Goal: Task Accomplishment & Management: Use online tool/utility

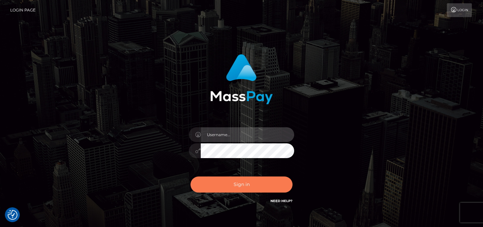
type input "denise"
click at [234, 187] on button "Sign in" at bounding box center [241, 185] width 102 height 16
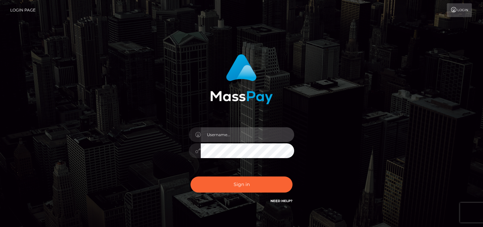
type input "denise"
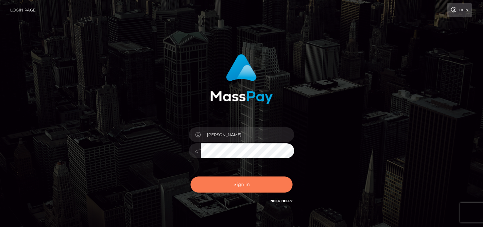
click at [234, 184] on button "Sign in" at bounding box center [241, 185] width 102 height 16
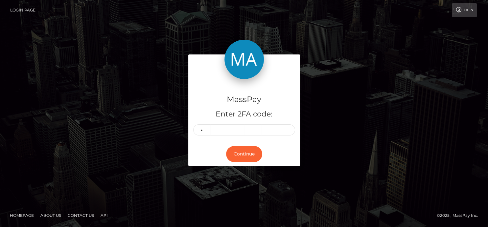
type input "8"
type input "3"
type input "9"
type input "0"
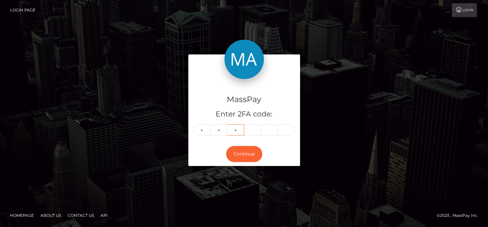
type input "2"
type input "4"
type input "6"
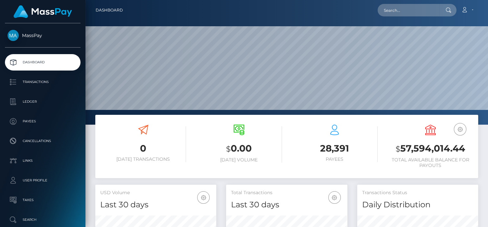
scroll to position [116, 121]
click at [397, 9] on input "text" at bounding box center [409, 10] width 62 height 12
paste input "[EMAIL_ADDRESS][DOMAIN_NAME]"
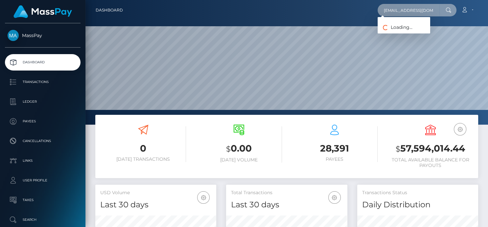
type input "[EMAIL_ADDRESS][DOMAIN_NAME]"
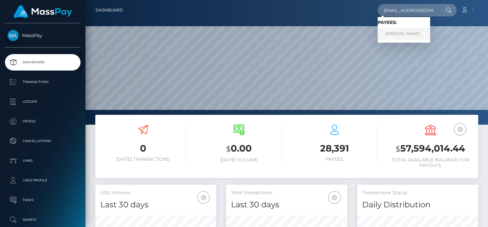
click at [408, 29] on link "[PERSON_NAME]" at bounding box center [404, 34] width 53 height 12
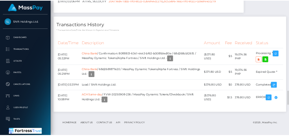
scroll to position [1479, 0]
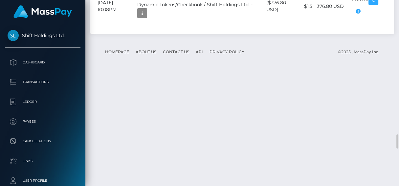
scroll to position [1741, 0]
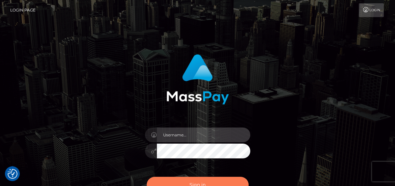
type input "[PERSON_NAME]"
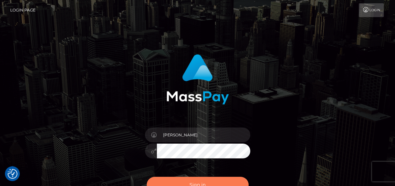
click at [187, 184] on button "Sign in" at bounding box center [198, 185] width 102 height 16
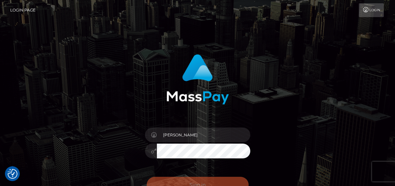
click at [189, 176] on div "Sign in Need Help?" at bounding box center [197, 187] width 115 height 29
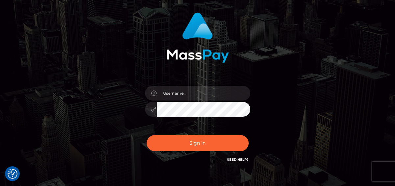
scroll to position [60, 0]
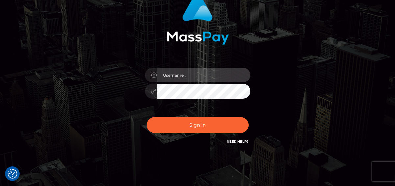
type input "[PERSON_NAME]"
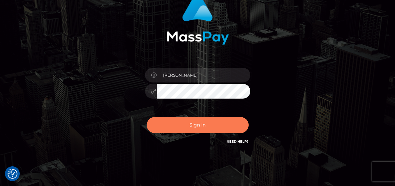
click at [200, 126] on button "Sign in" at bounding box center [198, 125] width 102 height 16
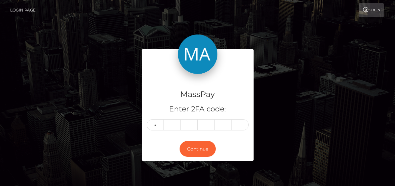
type input "9"
type input "2"
type input "1"
type input "4"
type input "6"
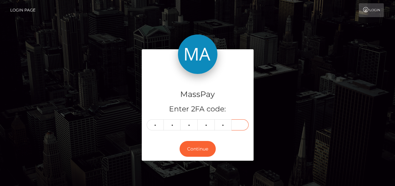
type input "4"
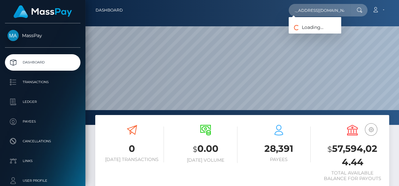
scroll to position [116, 91]
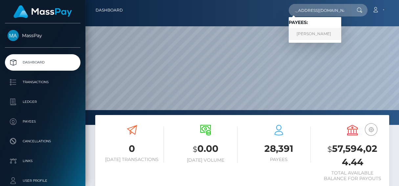
type input "[EMAIL_ADDRESS][DOMAIN_NAME]"
click at [325, 36] on link "WENJIN WU" at bounding box center [315, 34] width 53 height 12
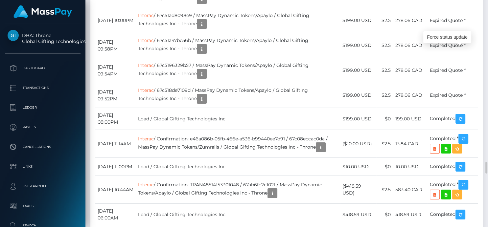
scroll to position [79, 121]
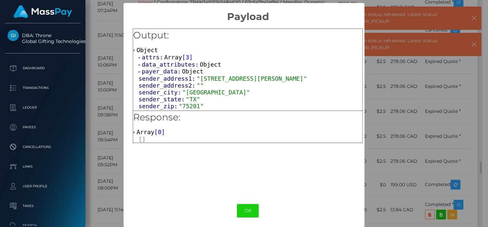
scroll to position [328648, 328608]
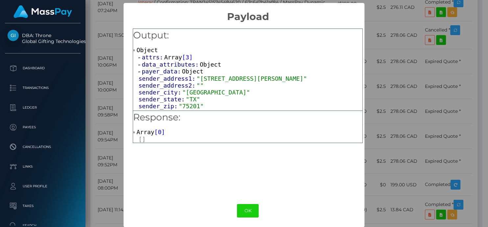
click at [399, 18] on div "× Payload Output: Object attrs: Array [ 3 ] data_attributes: Object payer_data:…" at bounding box center [244, 113] width 488 height 227
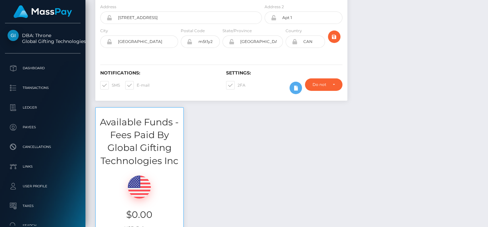
scroll to position [0, 0]
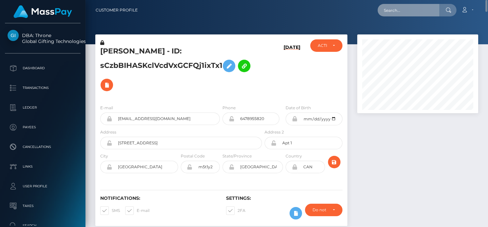
click at [397, 12] on input "text" at bounding box center [409, 10] width 62 height 12
paste input "617211091587440640,"
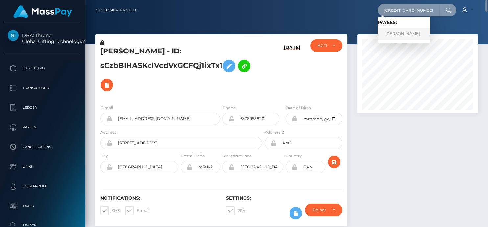
type input "617211091587440640"
click at [399, 32] on link "Chiara Marlene Martin" at bounding box center [404, 34] width 53 height 12
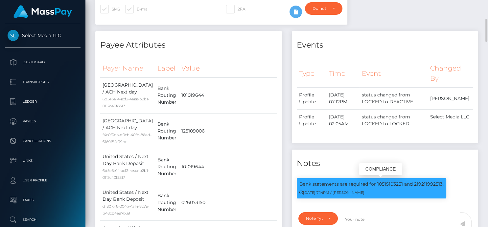
scroll to position [79, 121]
drag, startPoint x: 402, startPoint y: 183, endPoint x: 430, endPoint y: 186, distance: 28.7
click at [376, 183] on p "Bank statements are required for 10515103251 and 219211992513." at bounding box center [371, 184] width 144 height 7
copy p "1051510325"
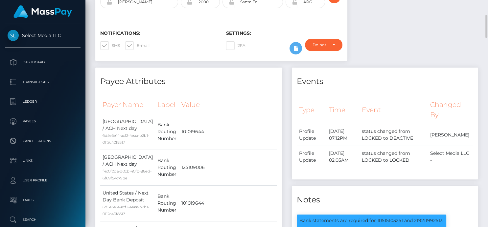
scroll to position [0, 0]
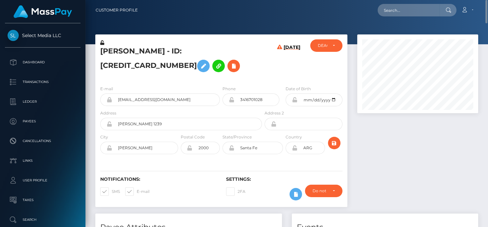
click at [446, 113] on div at bounding box center [417, 74] width 121 height 79
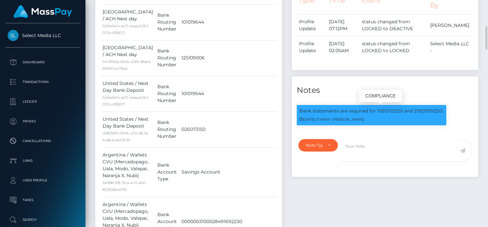
scroll to position [79, 121]
drag, startPoint x: 441, startPoint y: 111, endPoint x: 413, endPoint y: 112, distance: 28.0
click at [413, 112] on p "Bank statements are required for 10515103251 and 219211992513." at bounding box center [371, 111] width 144 height 7
copy p "219211992513"
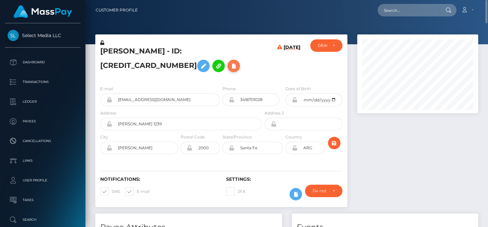
click at [230, 67] on icon at bounding box center [234, 66] width 8 height 8
select select
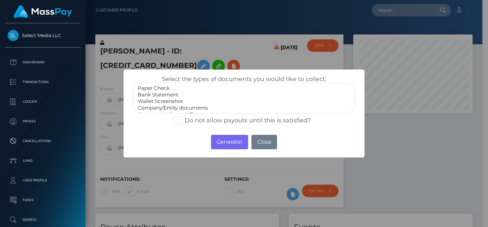
scroll to position [79, 119]
click at [216, 67] on div "× Select the types of documents you would like to collect: Paper Check Bank Sta…" at bounding box center [244, 113] width 488 height 227
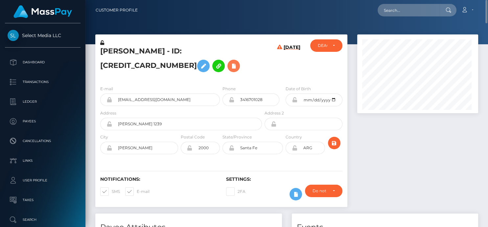
scroll to position [79, 121]
click at [230, 65] on icon at bounding box center [234, 66] width 8 height 8
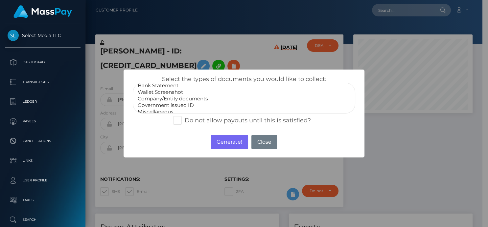
scroll to position [12, 0]
select select "Government issued ID"
click at [172, 100] on option "Government issued ID" at bounding box center [244, 102] width 214 height 7
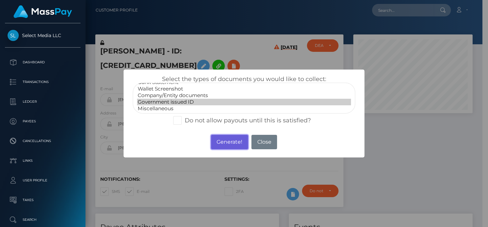
click at [220, 141] on button "Generate!" at bounding box center [229, 142] width 37 height 14
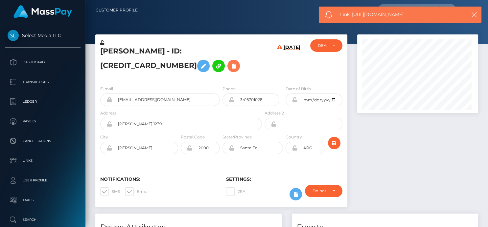
scroll to position [79, 121]
drag, startPoint x: 421, startPoint y: 13, endPoint x: 352, endPoint y: 16, distance: 68.8
click at [352, 16] on span "Link: https://l.maspay.io/VkVVs" at bounding box center [400, 14] width 120 height 7
copy span "https://l.maspay.io/VkVVs"
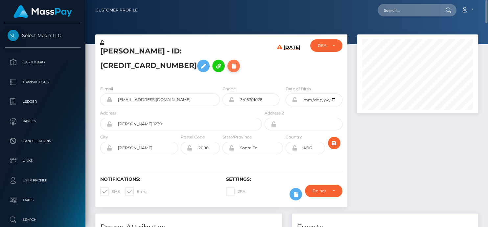
click at [230, 68] on icon at bounding box center [234, 66] width 8 height 8
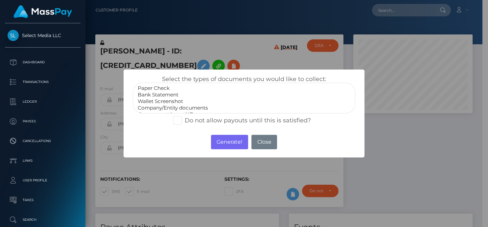
select select "Bank Statement"
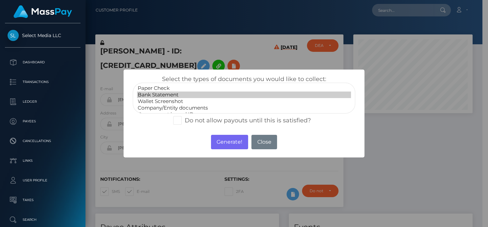
click at [168, 97] on option "Bank Statement" at bounding box center [244, 95] width 214 height 7
drag, startPoint x: 224, startPoint y: 141, endPoint x: 224, endPoint y: 136, distance: 4.6
click at [224, 140] on button "Generate!" at bounding box center [229, 142] width 37 height 14
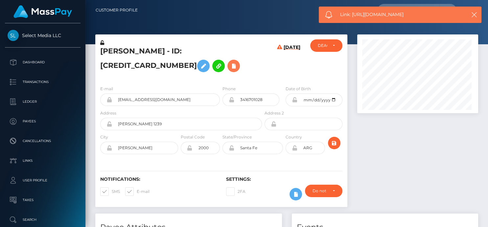
scroll to position [79, 121]
drag, startPoint x: 429, startPoint y: 14, endPoint x: 353, endPoint y: 13, distance: 75.9
click at [353, 13] on span "Link: https://l.maspay.io/RkVBD" at bounding box center [400, 14] width 120 height 7
copy span "https://l.maspay.io/RkVBD"
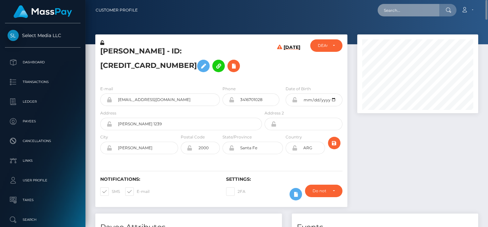
click at [390, 9] on input "text" at bounding box center [409, 10] width 62 height 12
paste input "[EMAIL_ADDRESS][DOMAIN_NAME]"
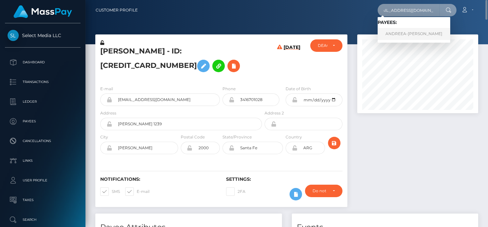
type input "[EMAIL_ADDRESS][DOMAIN_NAME]"
click at [395, 35] on link "ANDREEA-[PERSON_NAME]" at bounding box center [414, 34] width 73 height 12
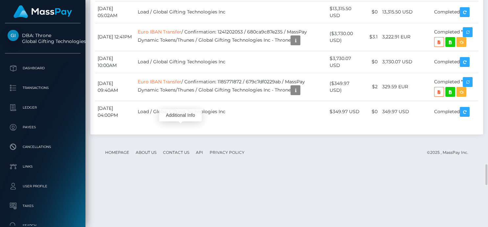
scroll to position [79, 121]
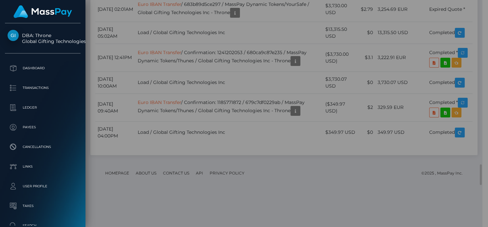
click at [180, 130] on div "Metadata: Object Attributes: BankAccountNumber: [FINANCIAL_ID] Status Changes: …" at bounding box center [248, 150] width 249 height 254
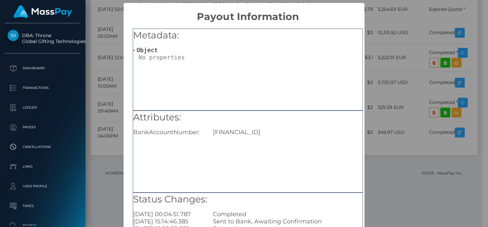
scroll to position [73, 0]
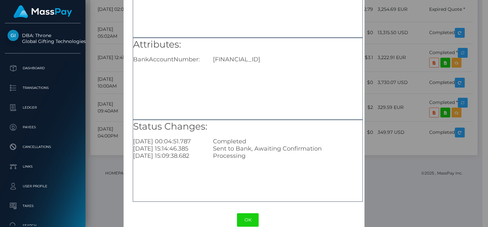
click at [446, 109] on div "× Payout Information Metadata: Object Attributes: BankAccountNumber: RO13RZBR00…" at bounding box center [244, 113] width 488 height 227
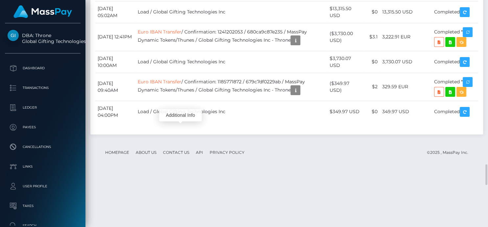
scroll to position [79, 121]
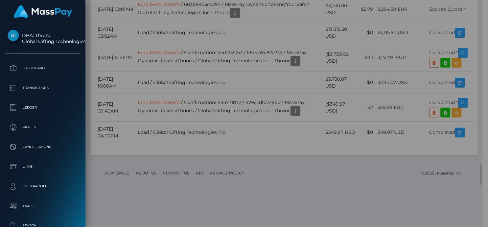
scroll to position [328648, 328608]
click at [180, 162] on div "Attributes: BankAccountNumber: RO13RZBR0000060026930851" at bounding box center [248, 152] width 230 height 82
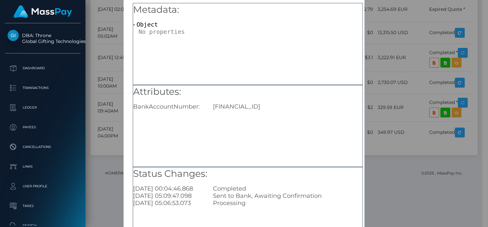
scroll to position [36, 0]
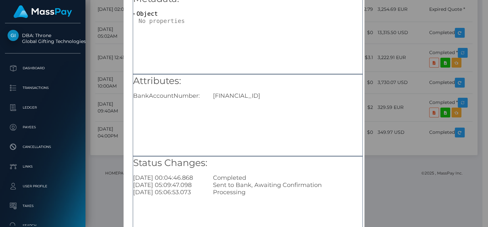
click at [425, 40] on div "× Payout Information Metadata: Object Attributes: BankAccountNumber: RO13RZBR00…" at bounding box center [244, 113] width 488 height 227
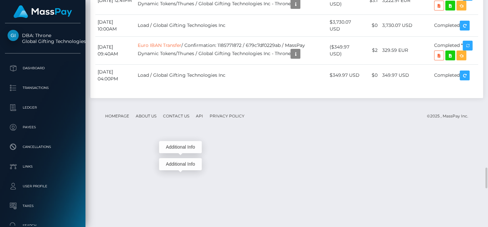
scroll to position [79, 121]
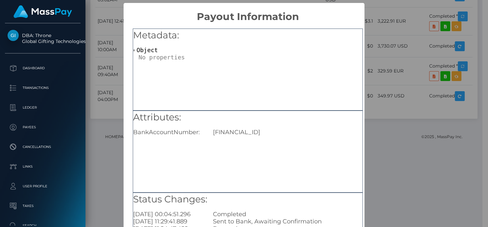
click at [182, 178] on div "Attributes: BankAccountNumber: RO13RZBR0000060026930851" at bounding box center [248, 152] width 230 height 82
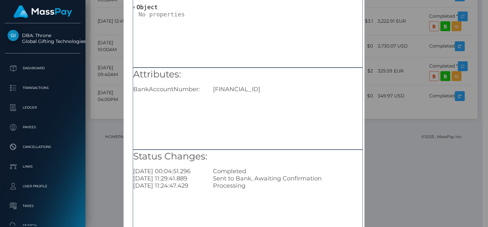
scroll to position [85, 0]
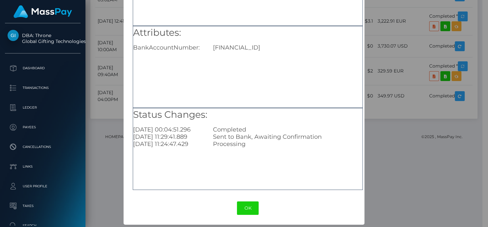
click at [257, 212] on div "OK No Cancel" at bounding box center [248, 209] width 249 height 20
click at [243, 199] on div "OK No Cancel" at bounding box center [248, 209] width 249 height 20
click at [247, 206] on button "OK" at bounding box center [248, 208] width 22 height 13
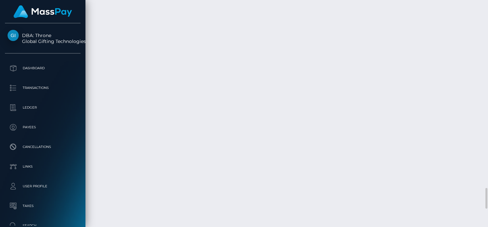
scroll to position [79, 121]
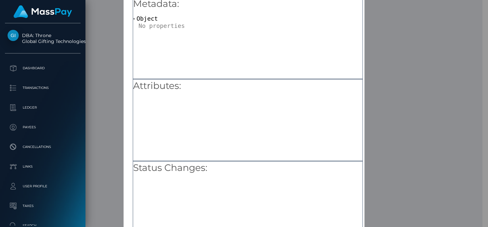
scroll to position [0, 0]
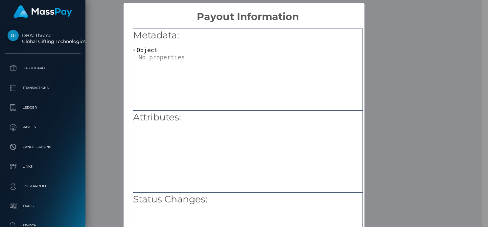
click at [424, 91] on div "× Payout Information Metadata: Object Attributes: Status Changes: OK No Cancel" at bounding box center [244, 113] width 488 height 227
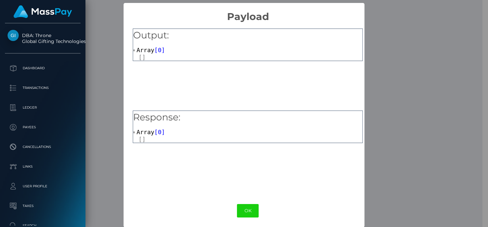
click at [155, 48] on span "[" at bounding box center [157, 50] width 4 height 7
click at [248, 208] on button "OK" at bounding box center [248, 210] width 22 height 13
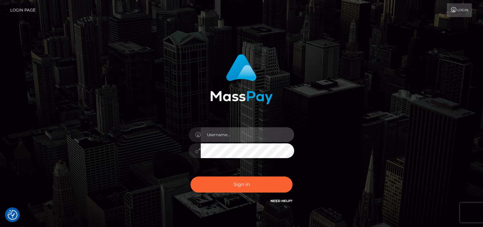
type input "[PERSON_NAME]"
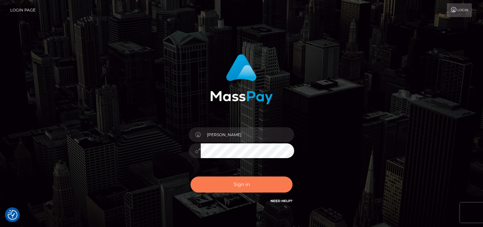
click at [228, 185] on button "Sign in" at bounding box center [241, 185] width 102 height 16
type input "[PERSON_NAME]"
click at [227, 187] on button "Sign in" at bounding box center [241, 185] width 102 height 16
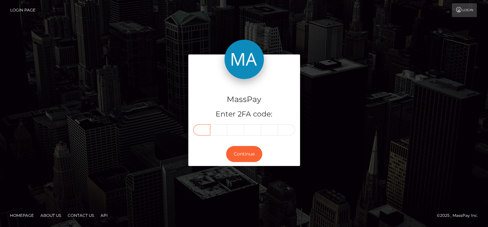
click at [206, 131] on input "text" at bounding box center [201, 130] width 17 height 11
type input "6"
type input "3"
type input "2"
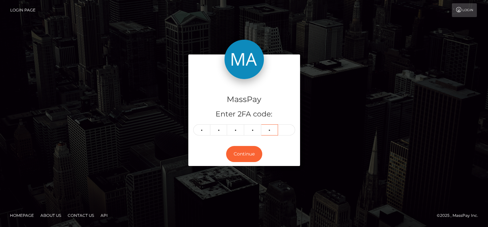
type input "9"
type input "5"
type input "6"
type input "3"
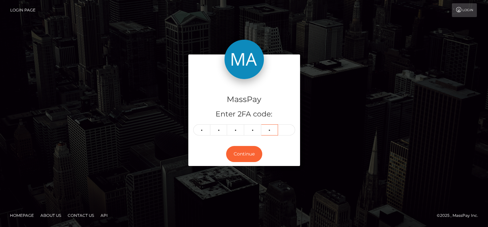
type input "2"
type input "9"
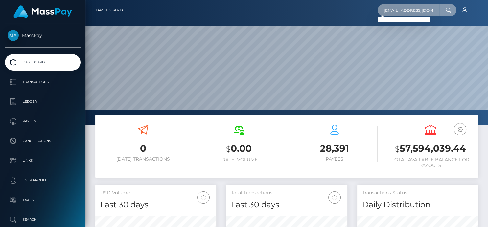
click at [380, 11] on input "[EMAIL_ADDRESS][DOMAIN_NAME]" at bounding box center [409, 10] width 62 height 12
drag, startPoint x: 385, startPoint y: 10, endPoint x: 487, endPoint y: 26, distance: 102.5
click at [487, 26] on div "Dashboard [EMAIL_ADDRESS][DOMAIN_NAME] Loading... Loading... Account" at bounding box center [286, 113] width 403 height 227
paste input "[PERSON_NAME] View more details"
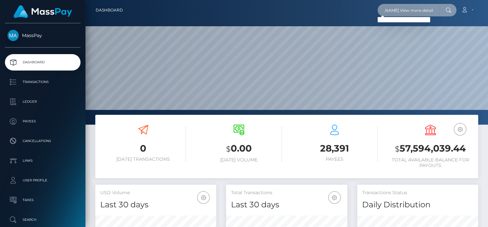
type input "[PERSON_NAME] View more details"
drag, startPoint x: 383, startPoint y: 8, endPoint x: 488, endPoint y: 13, distance: 105.0
click at [488, 10] on nav "Dashboard [PERSON_NAME] View more details Loading... Loading... Account Edit Pr…" at bounding box center [286, 10] width 403 height 20
paste input "[PERSON_NAME]"
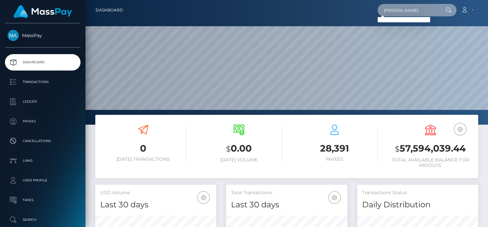
type input "[PERSON_NAME]"
